Goal: Navigation & Orientation: Find specific page/section

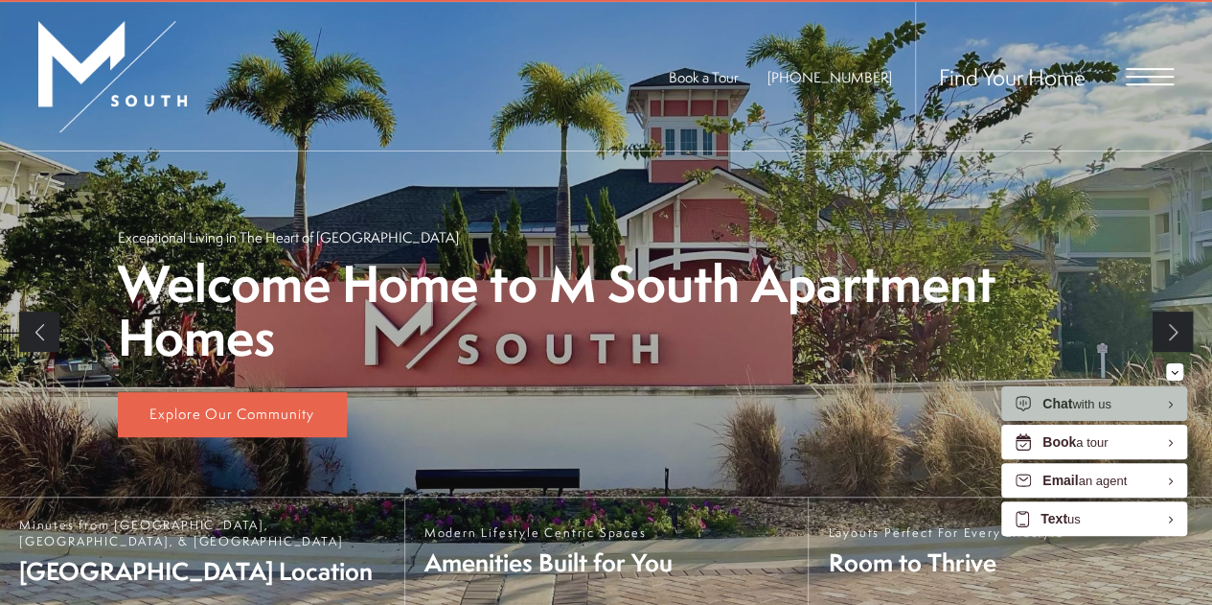
scroll to position [73, 0]
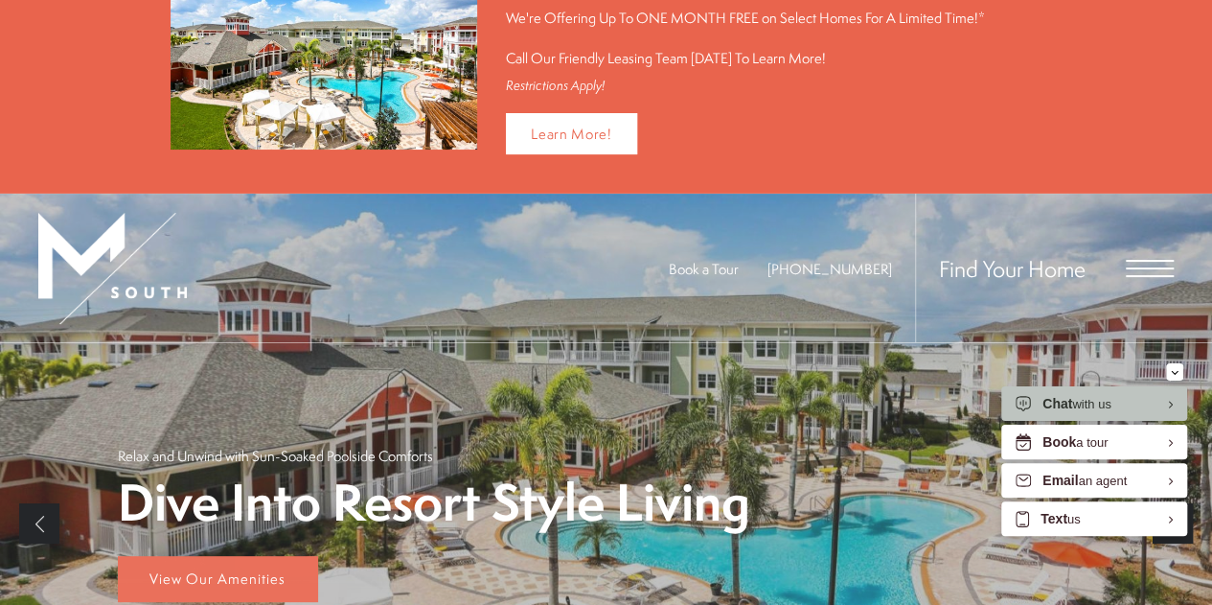
click at [1150, 261] on span "Open Menu" at bounding box center [1150, 268] width 48 height 17
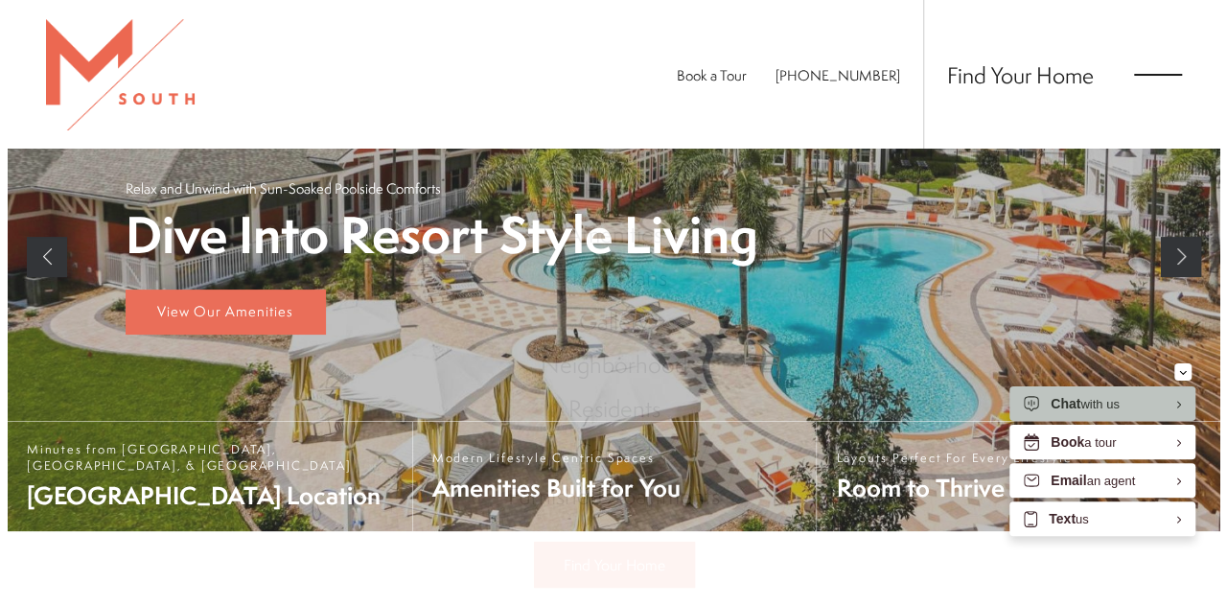
scroll to position [0, 0]
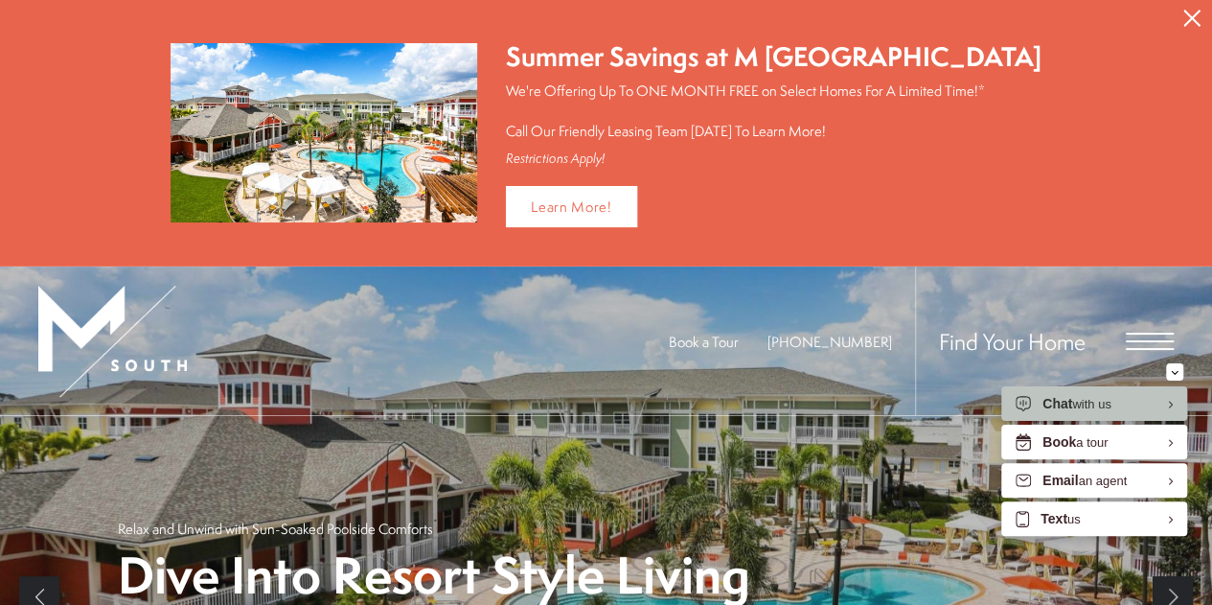
click at [1146, 340] on span "Open Menu" at bounding box center [1150, 341] width 48 height 2
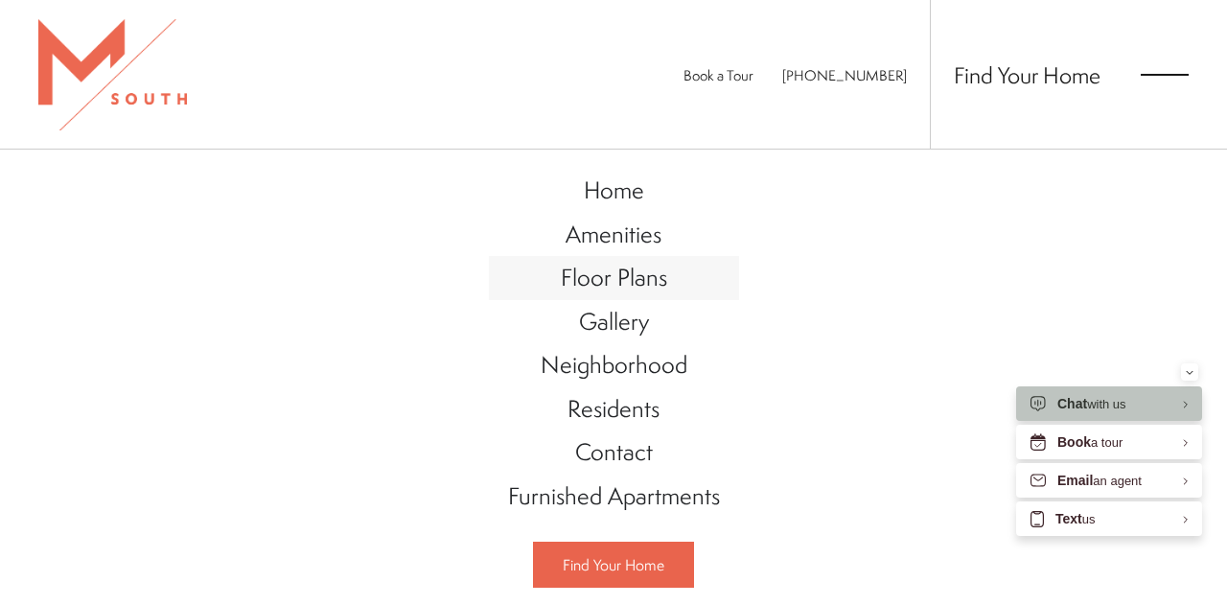
click at [584, 281] on span "Floor Plans" at bounding box center [614, 277] width 106 height 33
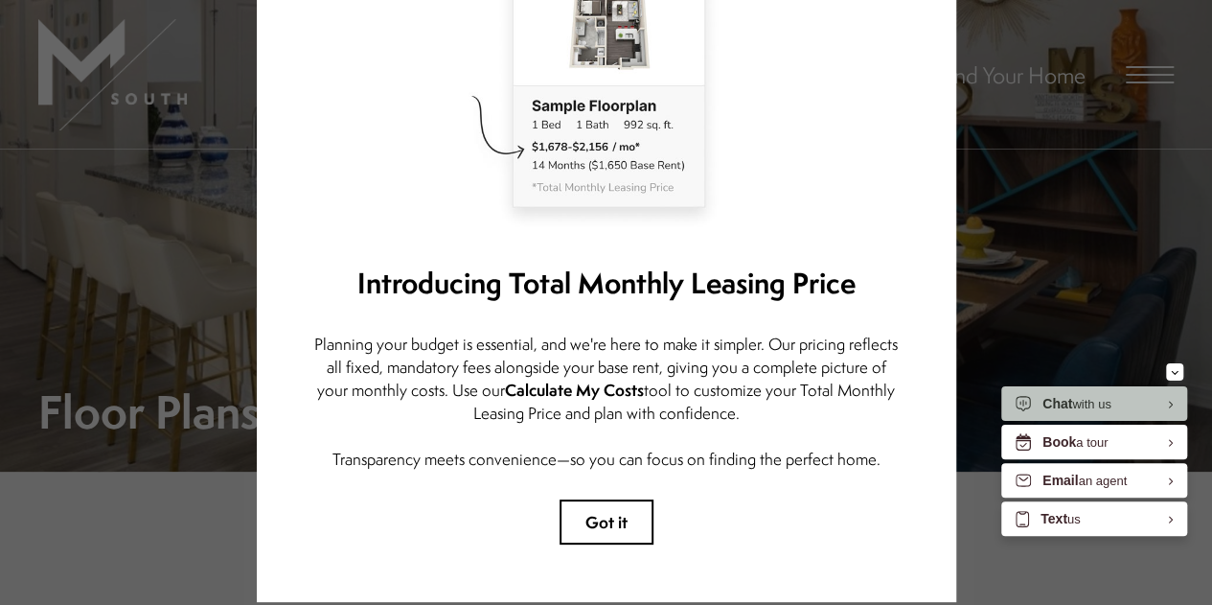
scroll to position [280, 0]
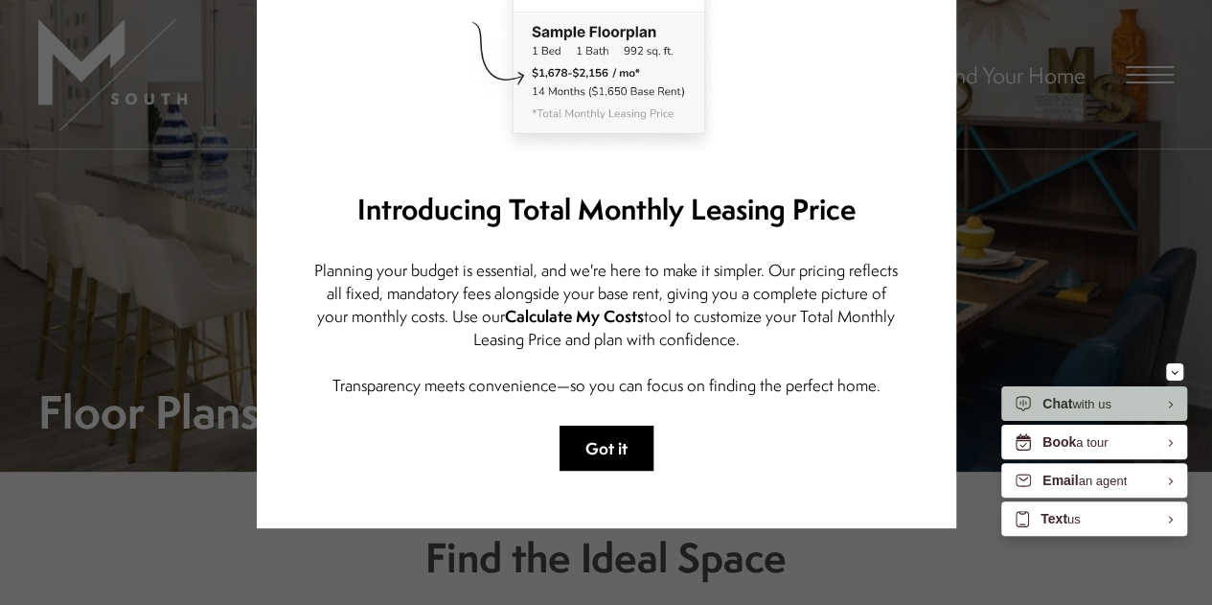
click at [579, 427] on button "Got it" at bounding box center [607, 448] width 94 height 45
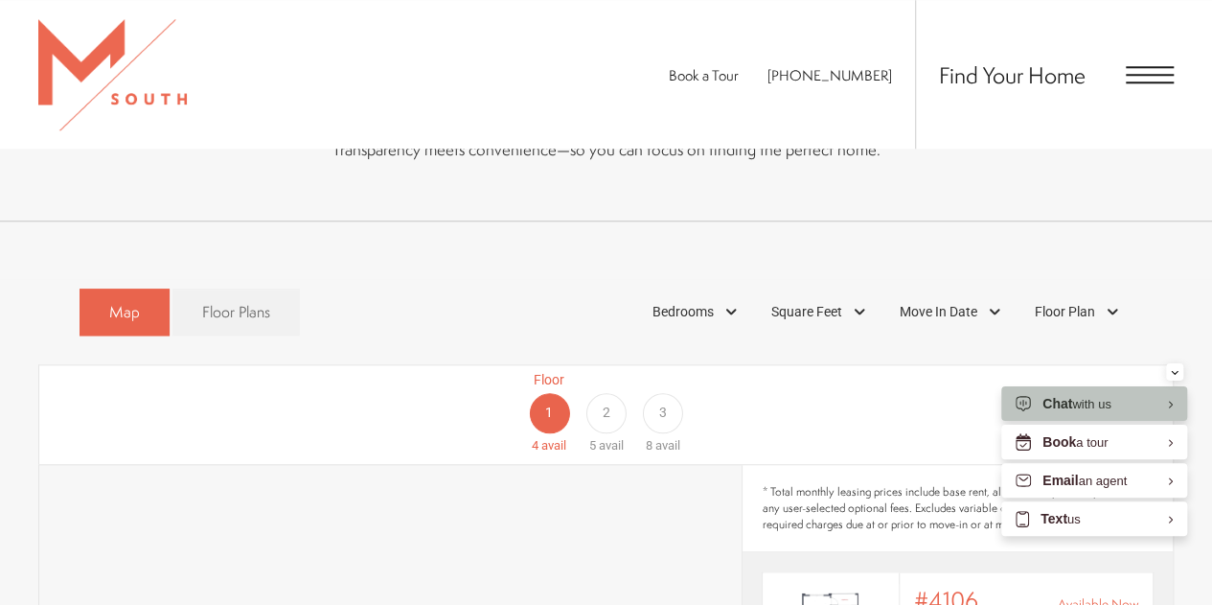
scroll to position [958, 0]
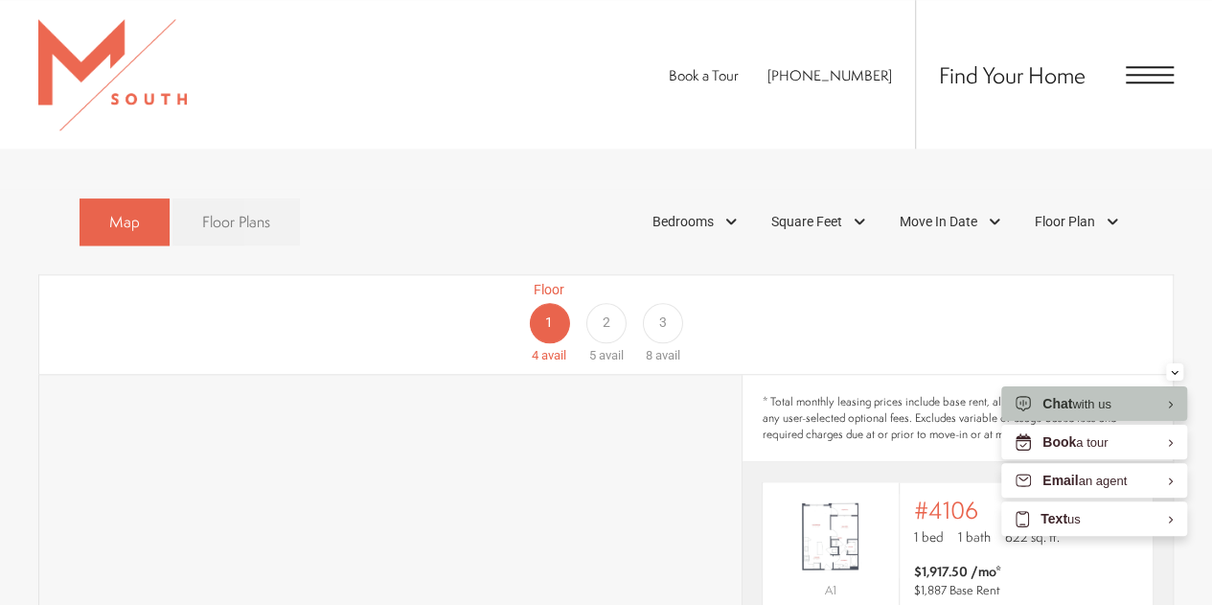
click at [245, 211] on span "Floor Plans" at bounding box center [236, 222] width 68 height 22
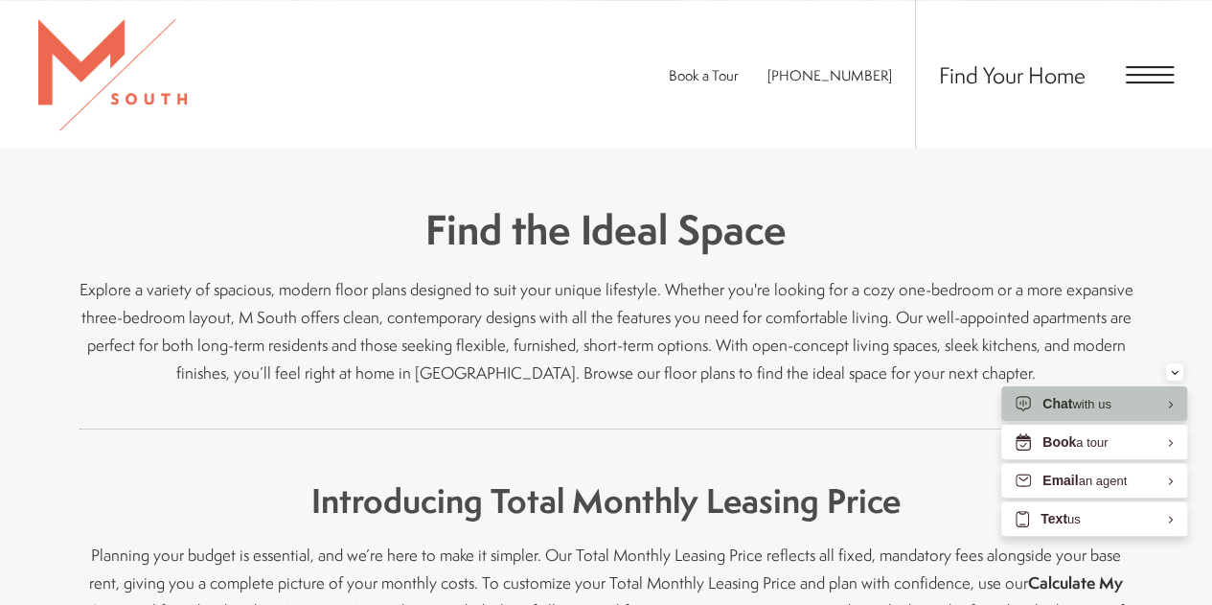
scroll to position [96, 0]
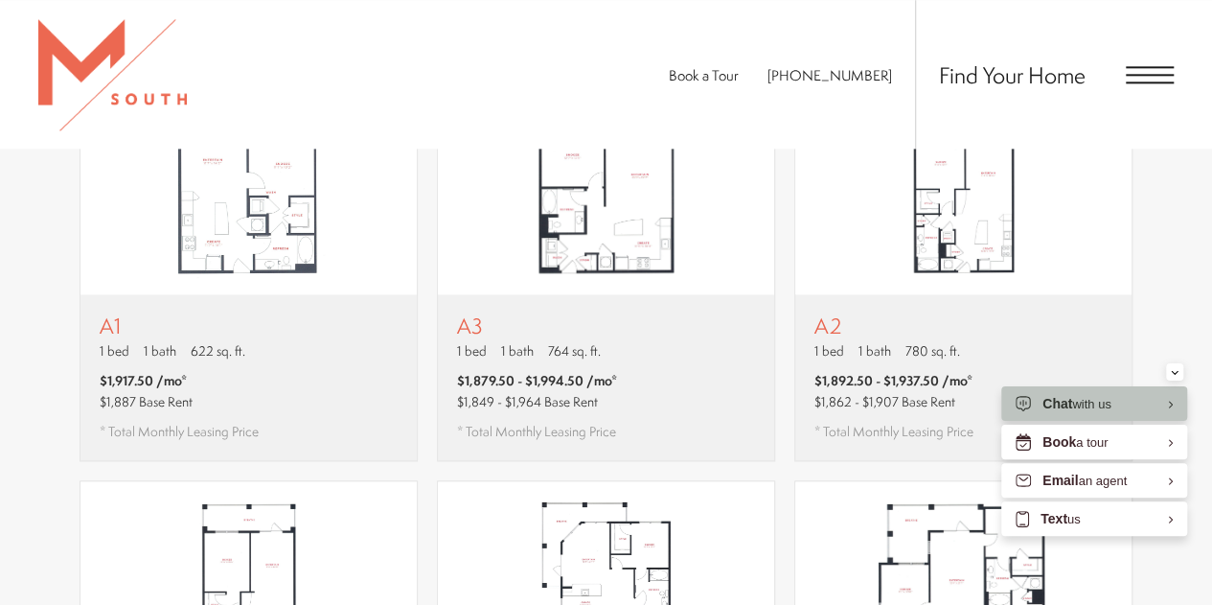
scroll to position [863, 0]
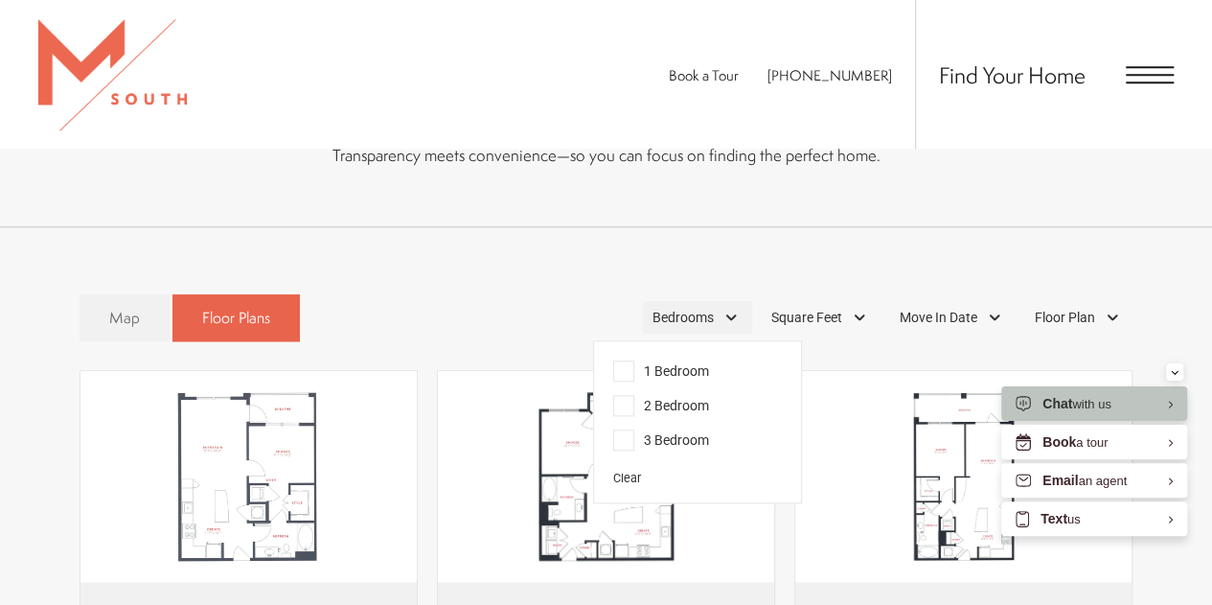
click at [653, 308] on span "Bedrooms" at bounding box center [683, 318] width 61 height 20
click at [651, 395] on span "2 Bedroom" at bounding box center [661, 405] width 96 height 21
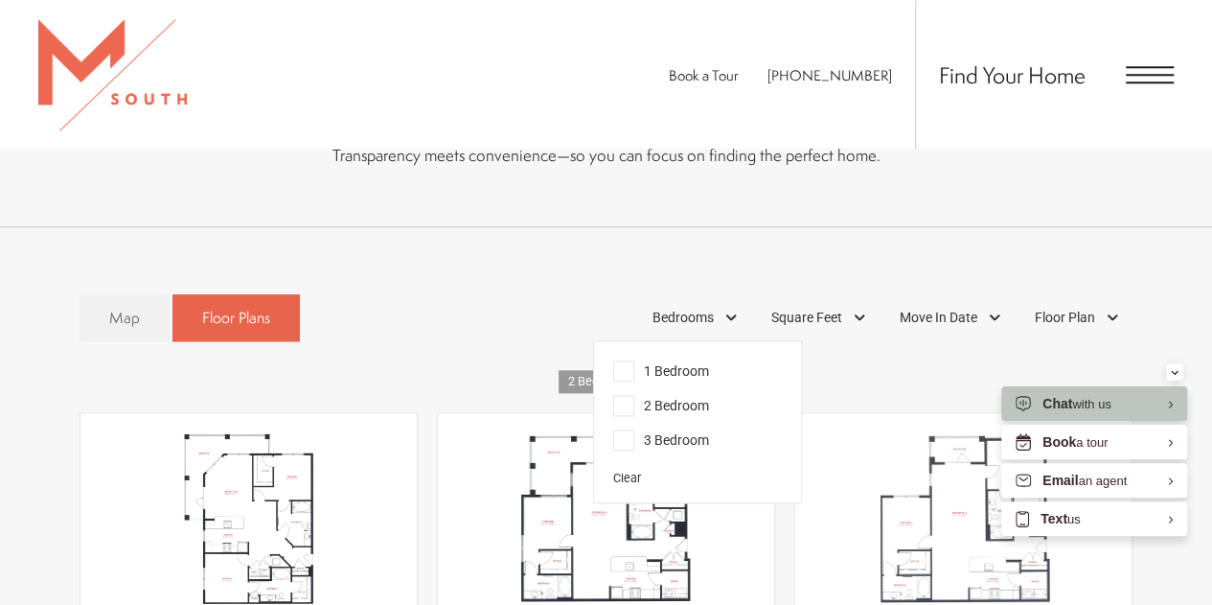
click at [443, 302] on div "Map Floor Plans 1 Bedrooms 1 Bedroom 2 Bedroom Clear" at bounding box center [607, 318] width 1054 height 66
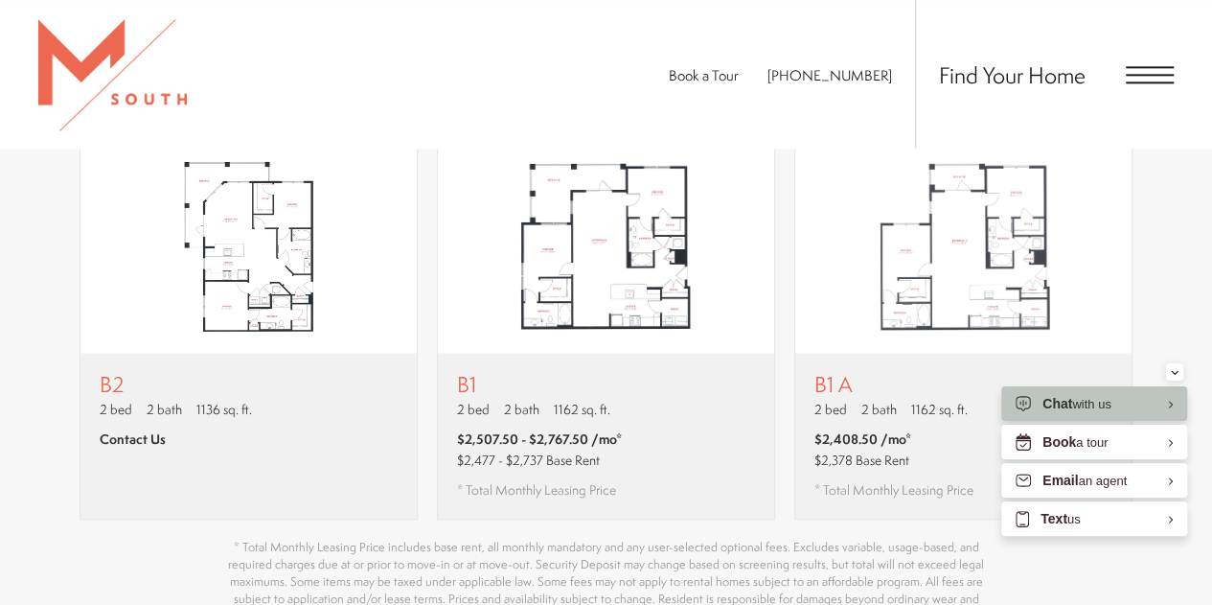
scroll to position [1150, 0]
